Goal: Find specific page/section: Find specific page/section

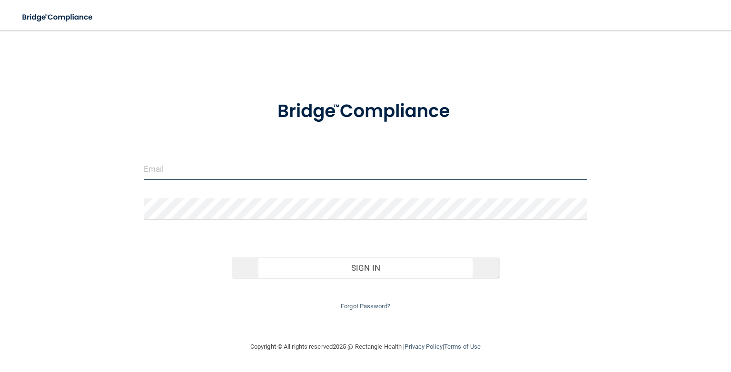
type input "[PERSON_NAME][EMAIL_ADDRESS][DOMAIN_NAME]"
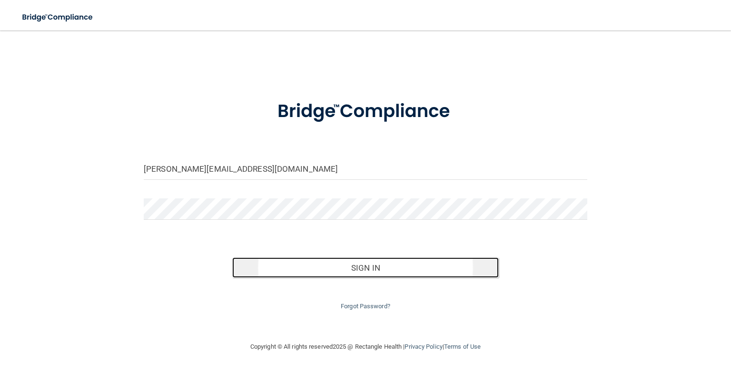
click at [358, 264] on button "Sign In" at bounding box center [365, 267] width 266 height 21
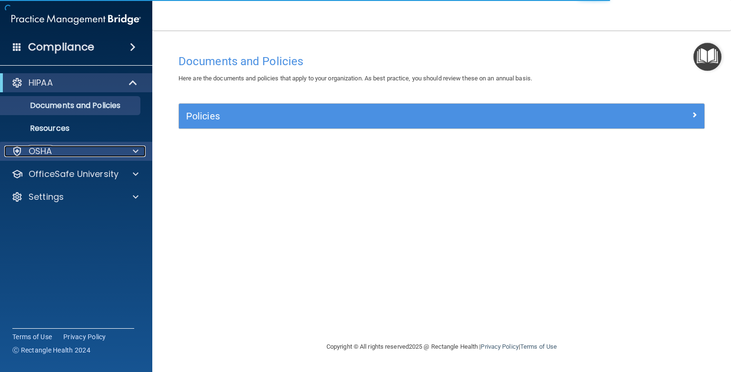
click at [53, 146] on div "OSHA" at bounding box center [63, 151] width 118 height 11
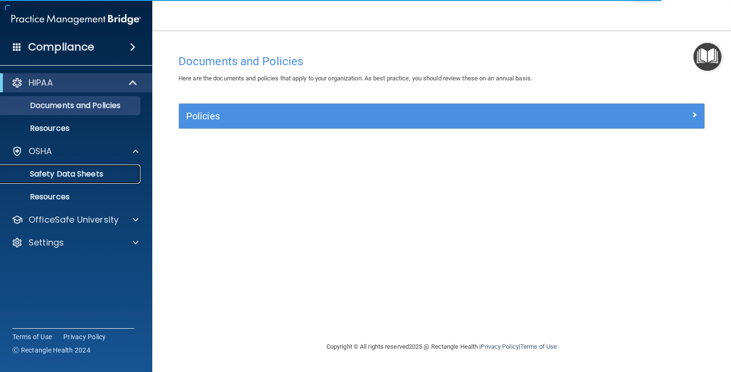
click at [53, 172] on p "Safety Data Sheets" at bounding box center [71, 174] width 130 height 10
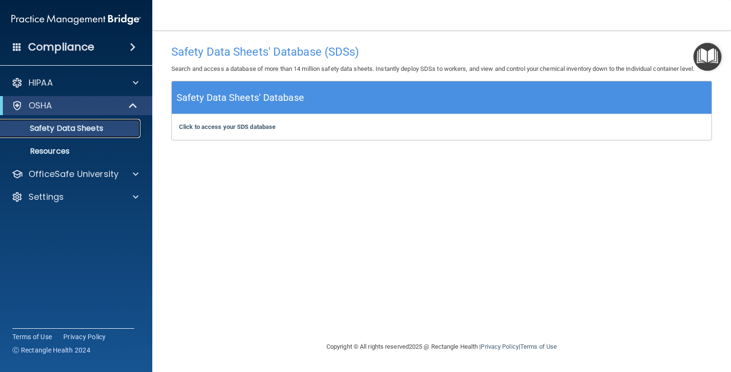
click at [47, 129] on p "Safety Data Sheets" at bounding box center [71, 129] width 130 height 10
click at [228, 126] on b "Click to access your SDS database" at bounding box center [227, 126] width 97 height 7
